Goal: Transaction & Acquisition: Book appointment/travel/reservation

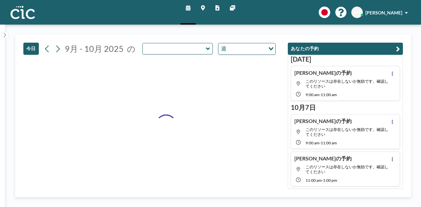
type input "Saba"
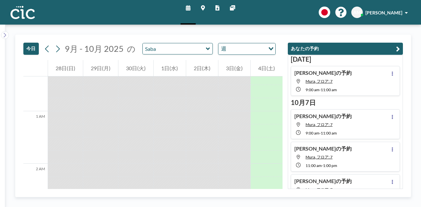
scroll to position [18, 0]
click at [167, 50] on input "text" at bounding box center [174, 48] width 63 height 11
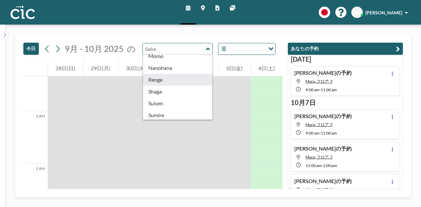
scroll to position [257, 0]
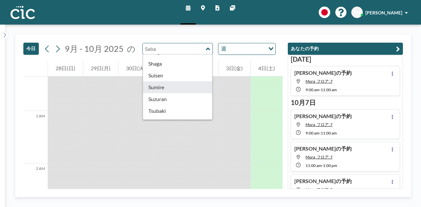
type input "Sumire"
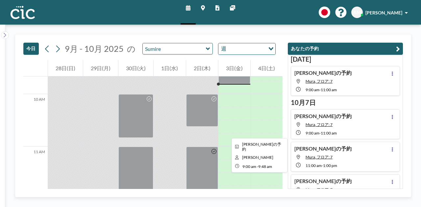
scroll to position [511, 0]
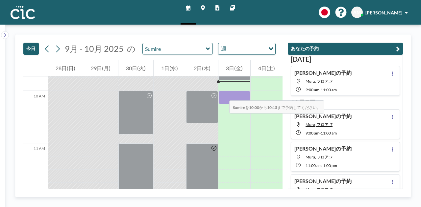
click at [222, 94] on div at bounding box center [234, 97] width 32 height 13
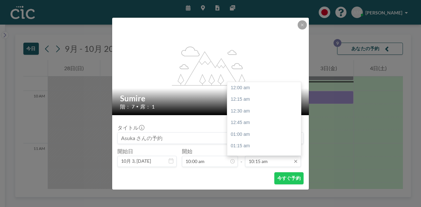
scroll to position [479, 0]
click at [256, 164] on input "10:15 am" at bounding box center [273, 161] width 56 height 11
click at [259, 113] on div "10:45 am" at bounding box center [265, 111] width 77 height 12
type input "10:45 am"
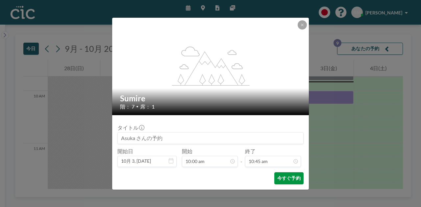
click at [283, 179] on button "今すぐ予約" at bounding box center [288, 179] width 29 height 12
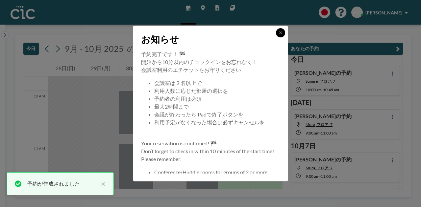
click at [279, 35] on button at bounding box center [280, 32] width 9 height 9
